Goal: Navigation & Orientation: Find specific page/section

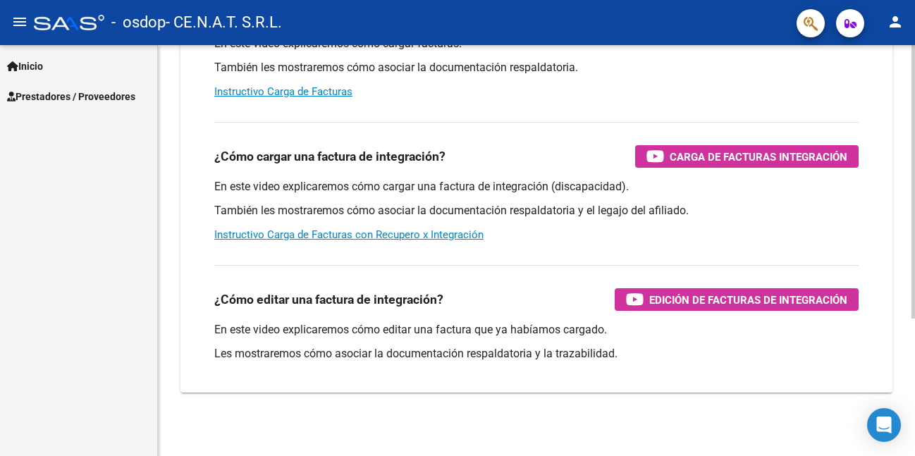
scroll to position [207, 0]
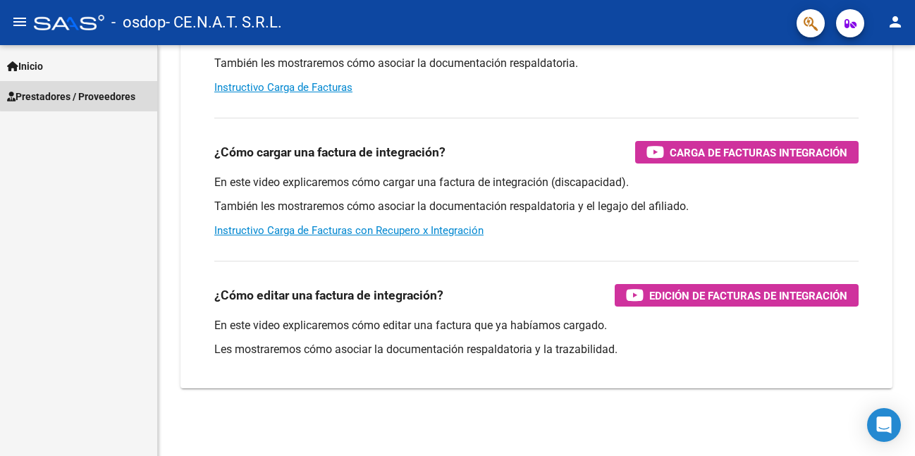
click at [80, 95] on span "Prestadores / Proveedores" at bounding box center [71, 97] width 128 height 16
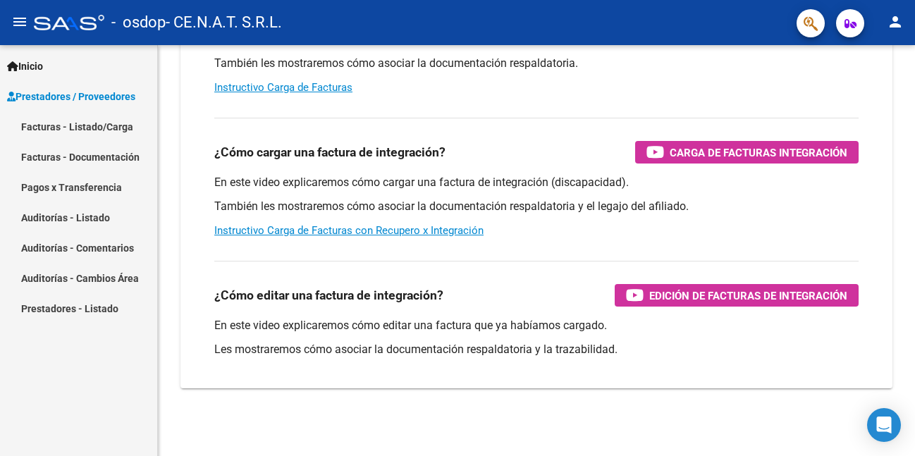
click at [106, 128] on link "Facturas - Listado/Carga" at bounding box center [78, 126] width 157 height 30
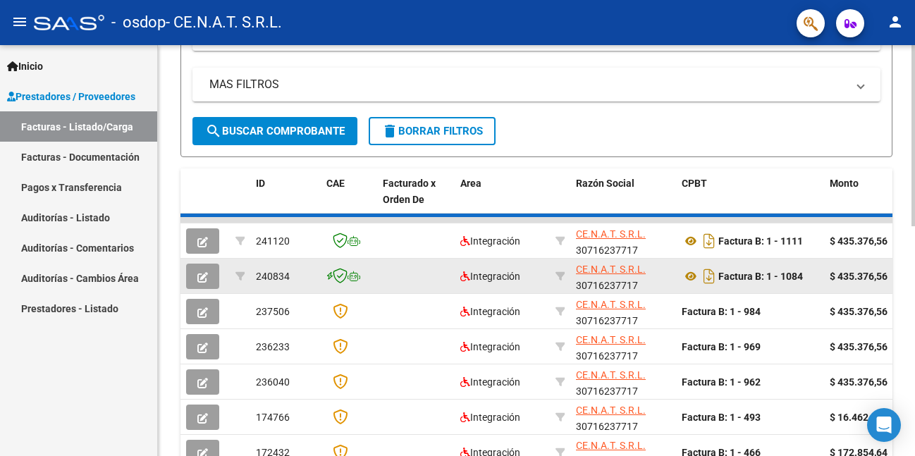
scroll to position [360, 0]
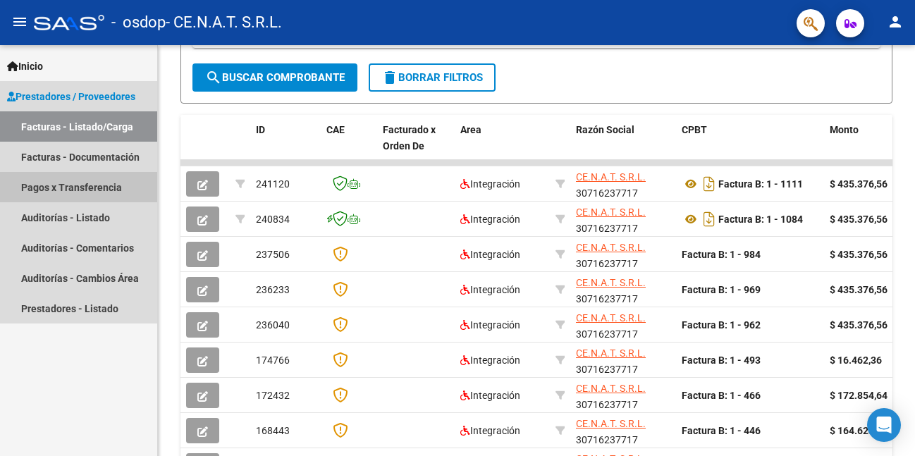
click at [113, 181] on link "Pagos x Transferencia" at bounding box center [78, 187] width 157 height 30
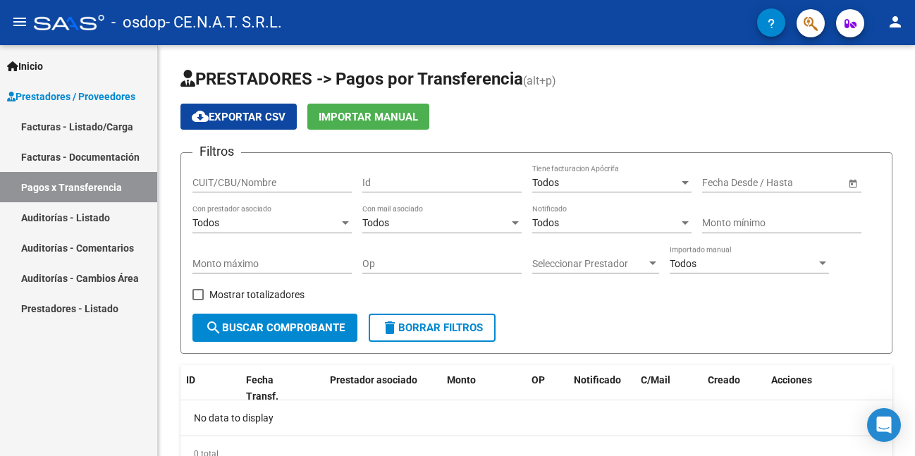
drag, startPoint x: 628, startPoint y: 312, endPoint x: 95, endPoint y: 308, distance: 533.2
click at [95, 308] on link "Prestadores - Listado" at bounding box center [78, 308] width 157 height 30
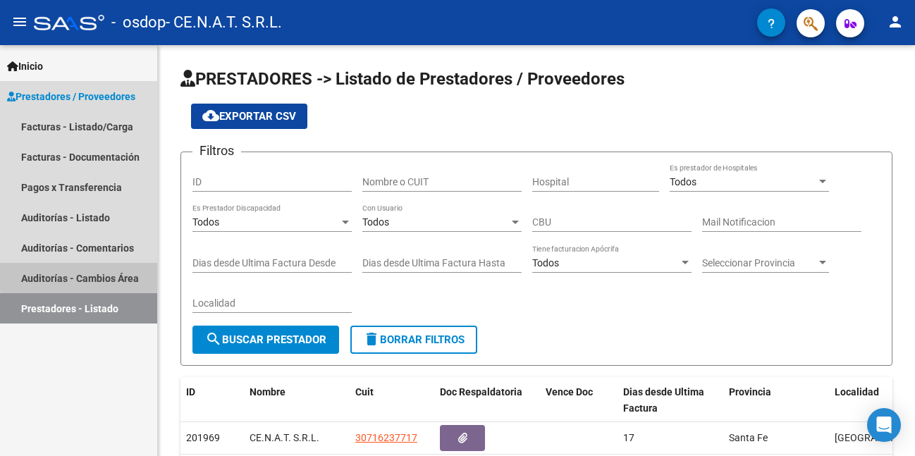
click at [103, 274] on link "Auditorías - Cambios Área" at bounding box center [78, 278] width 157 height 30
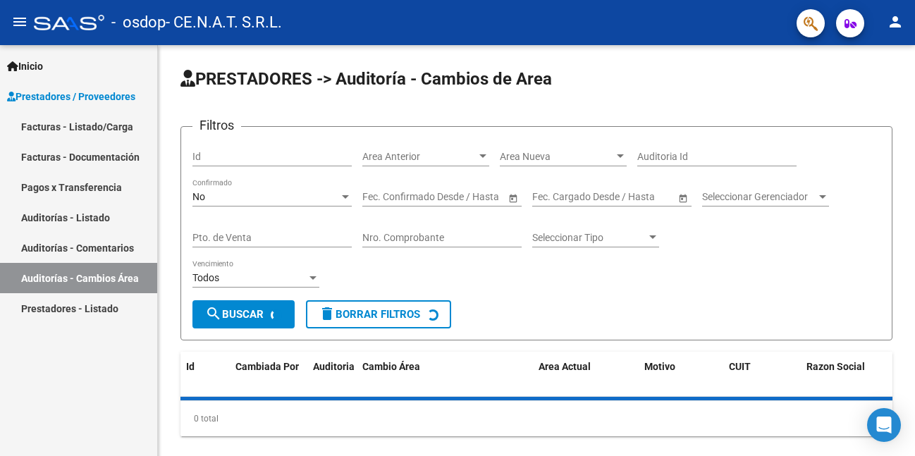
click at [100, 255] on link "Auditorías - Comentarios" at bounding box center [78, 248] width 157 height 30
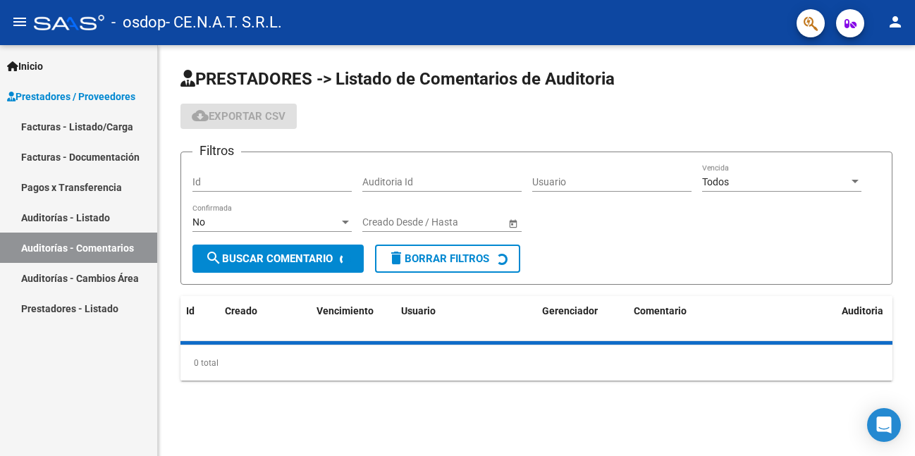
click at [109, 214] on link "Auditorías - Listado" at bounding box center [78, 217] width 157 height 30
